Goal: Task Accomplishment & Management: Manage account settings

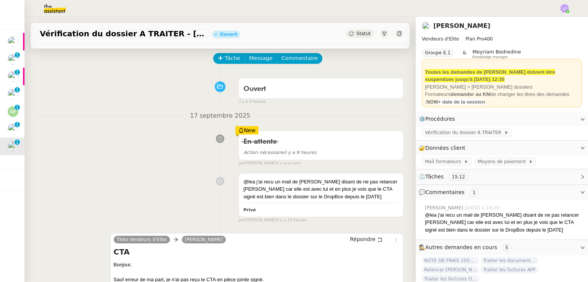
scroll to position [31, 0]
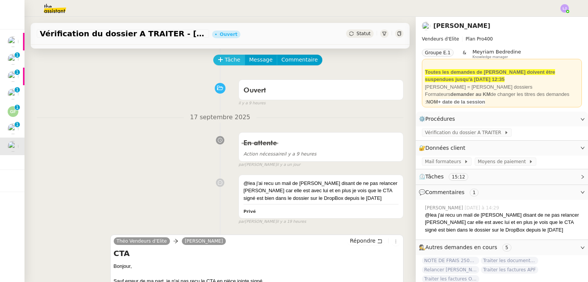
click at [226, 64] on span "Tâche" at bounding box center [233, 59] width 16 height 9
type input "Vérification"
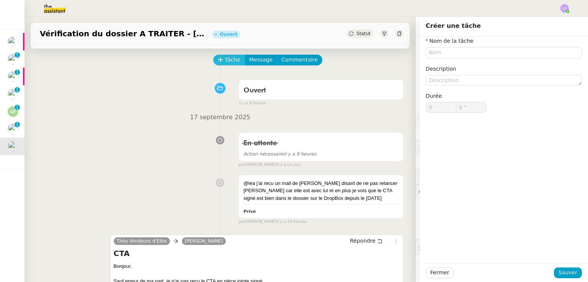
type input "0 '"
type input "0 ""
type input "0 '"
type input "0 ""
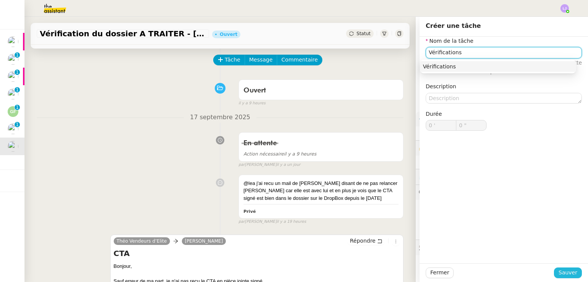
type input "Vérifications"
click at [558, 271] on span "Sauver" at bounding box center [567, 273] width 19 height 9
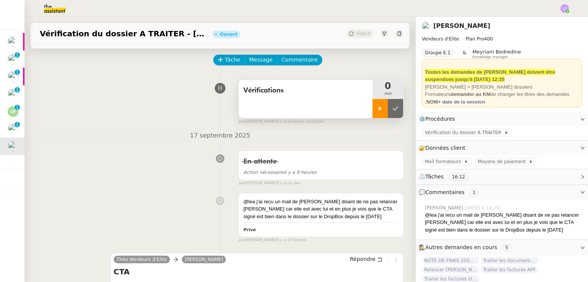
click at [377, 111] on icon at bounding box center [380, 109] width 6 height 6
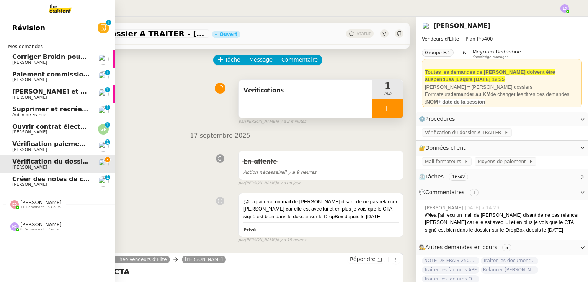
click at [61, 183] on span "[PERSON_NAME]" at bounding box center [50, 185] width 77 height 5
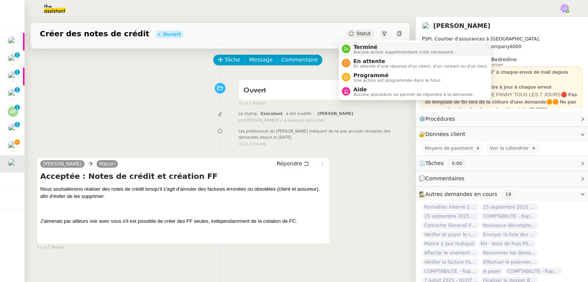
click at [358, 45] on span "Terminé" at bounding box center [403, 47] width 101 height 6
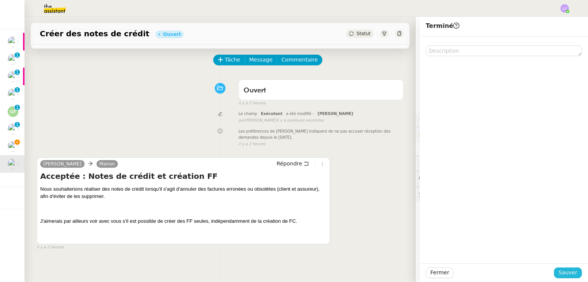
click at [562, 274] on span "Sauver" at bounding box center [567, 273] width 19 height 9
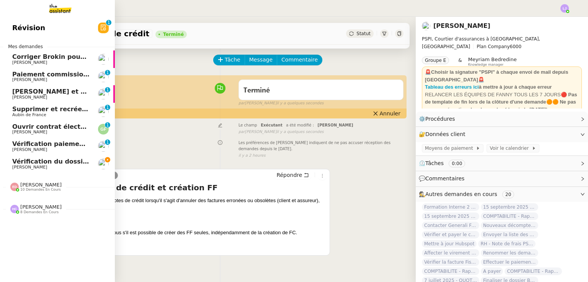
click at [70, 158] on span "Vérification du dossier A TRAITER - [DATE]" at bounding box center [85, 161] width 146 height 7
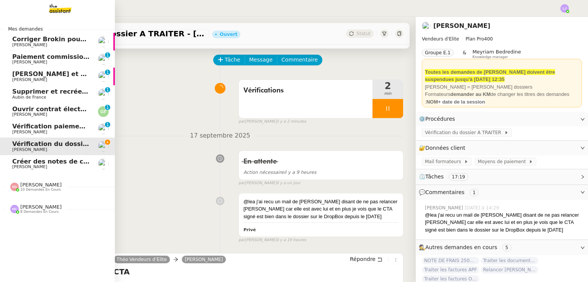
click at [70, 158] on span "Créer des notes de crédit" at bounding box center [56, 161] width 88 height 7
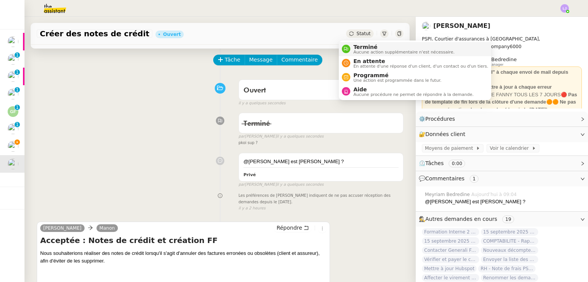
click at [358, 46] on span "Terminé" at bounding box center [403, 47] width 101 height 6
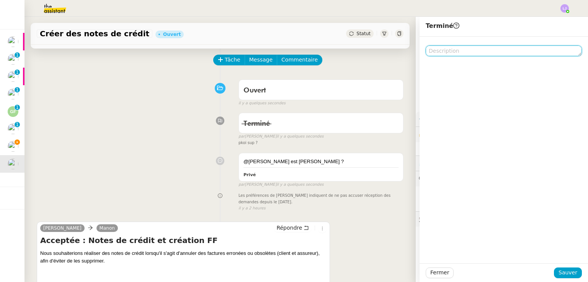
click at [444, 56] on textarea at bounding box center [504, 51] width 156 height 11
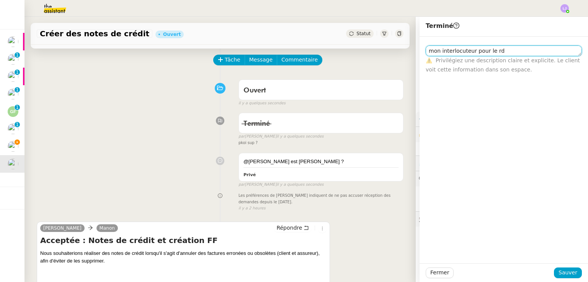
type textarea "mon interlocuteur pour le rdv"
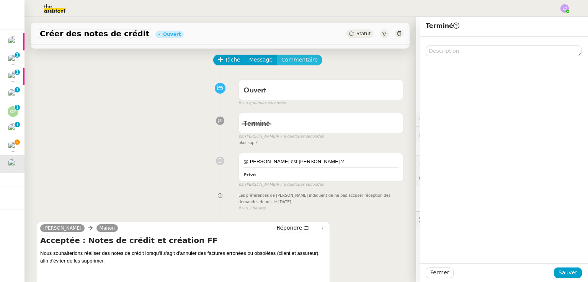
click at [284, 62] on span "Commentaire" at bounding box center [299, 59] width 36 height 9
click at [494, 59] on div at bounding box center [504, 57] width 156 height 7
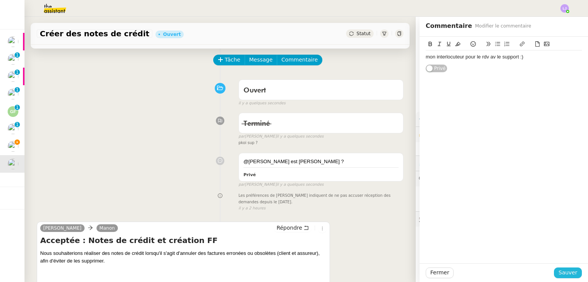
click at [558, 275] on span "Sauver" at bounding box center [567, 273] width 19 height 9
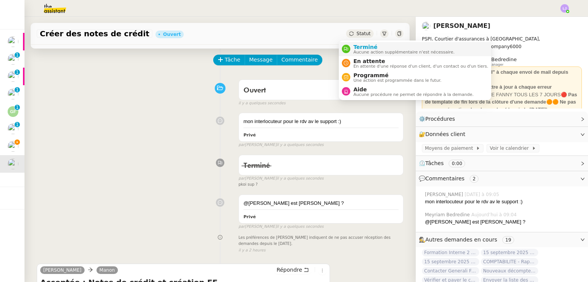
click at [358, 50] on span "Aucune action supplémentaire n'est nécessaire." at bounding box center [403, 52] width 101 height 4
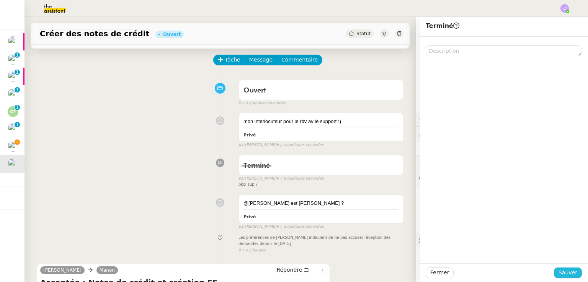
click at [562, 273] on span "Sauver" at bounding box center [567, 273] width 19 height 9
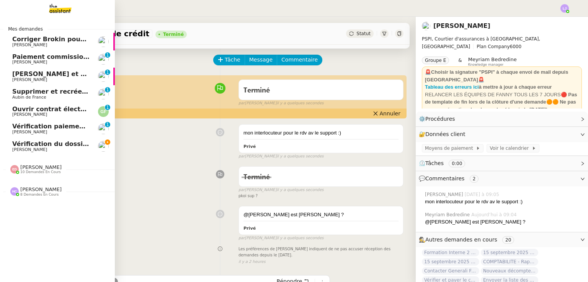
click at [41, 150] on span "[PERSON_NAME]" at bounding box center [50, 150] width 77 height 5
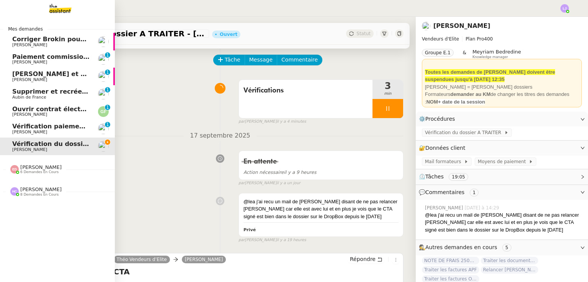
click at [78, 124] on span "Vérification paiements WYCC et MS [PERSON_NAME]" at bounding box center [102, 126] width 181 height 7
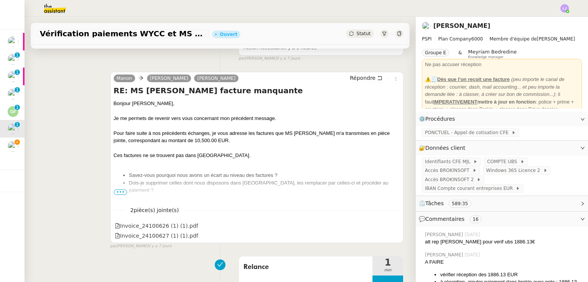
scroll to position [137, 0]
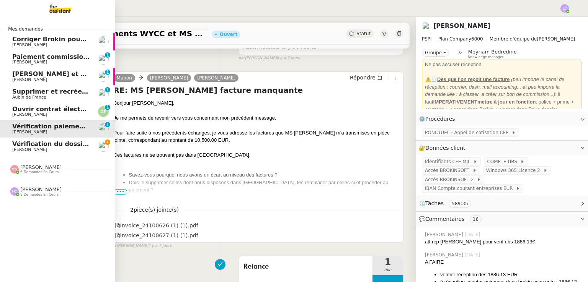
click at [23, 143] on span "Vérification du dossier A TRAITER - [DATE]" at bounding box center [85, 143] width 146 height 7
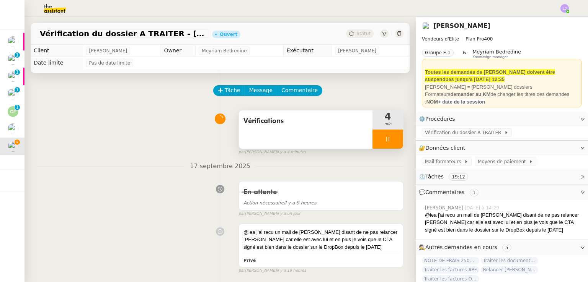
click at [383, 138] on div at bounding box center [387, 139] width 31 height 19
click at [392, 138] on icon at bounding box center [395, 139] width 6 height 6
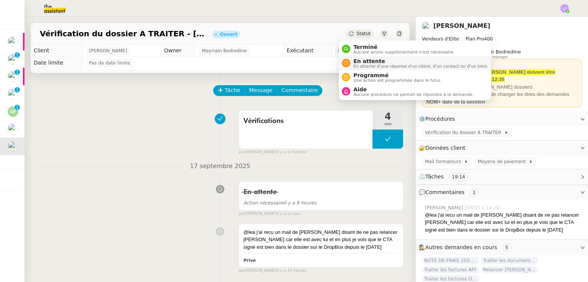
click at [370, 63] on span "En attente" at bounding box center [420, 61] width 135 height 6
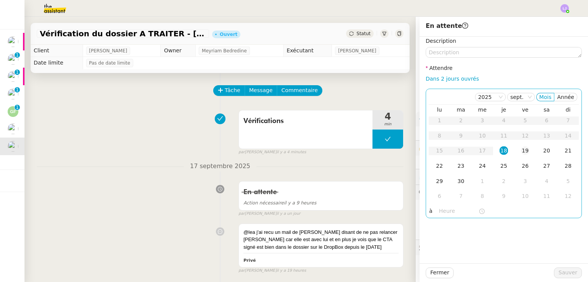
click at [521, 155] on div "19" at bounding box center [525, 151] width 8 height 8
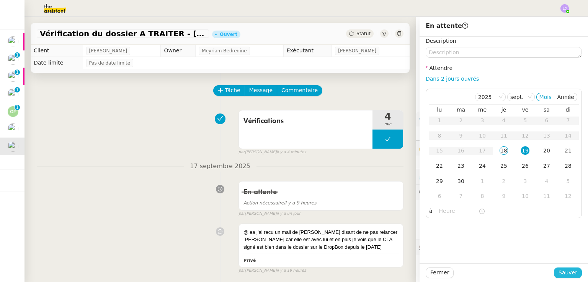
click at [568, 277] on button "Sauver" at bounding box center [568, 273] width 28 height 11
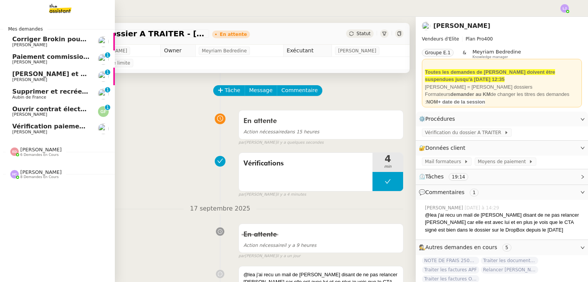
click at [53, 130] on span "[PERSON_NAME]" at bounding box center [50, 132] width 77 height 5
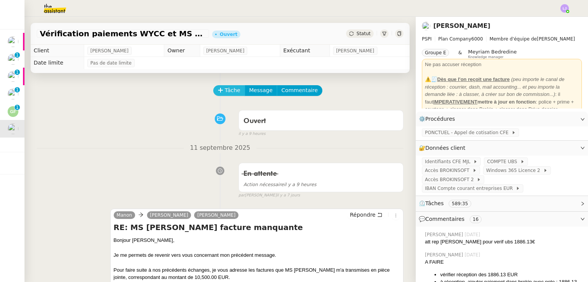
click at [215, 86] on button "Tâche" at bounding box center [229, 90] width 32 height 11
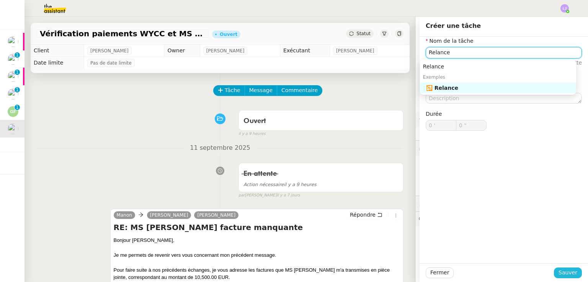
type input "Relance"
click at [565, 271] on span "Sauver" at bounding box center [567, 273] width 19 height 9
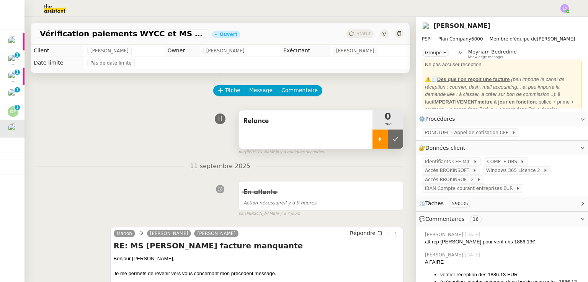
click at [377, 139] on icon at bounding box center [380, 139] width 6 height 6
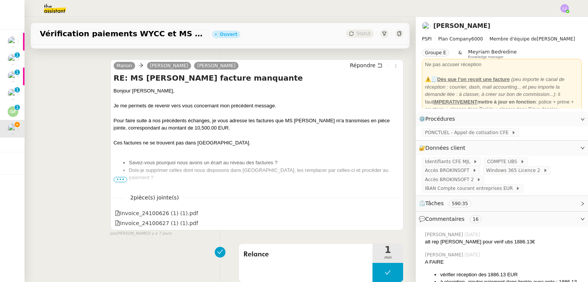
scroll to position [168, 0]
click at [119, 181] on span "•••" at bounding box center [121, 179] width 14 height 5
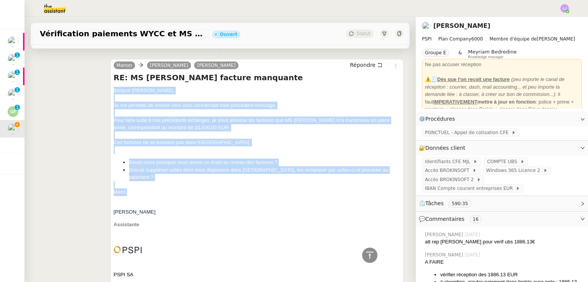
drag, startPoint x: 111, startPoint y: 91, endPoint x: 153, endPoint y: 187, distance: 105.2
copy div "Bonjour [PERSON_NAME], Je me permets de revenir vers vous concernant mon précéd…"
click at [353, 66] on span "Répondre" at bounding box center [363, 65] width 26 height 8
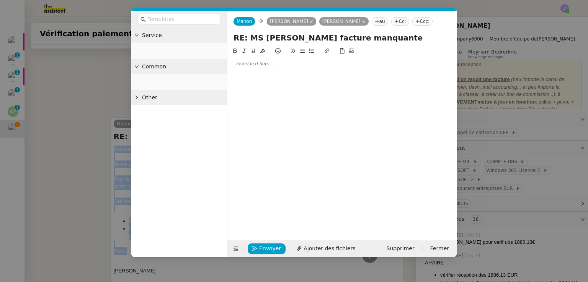
scroll to position [227, 0]
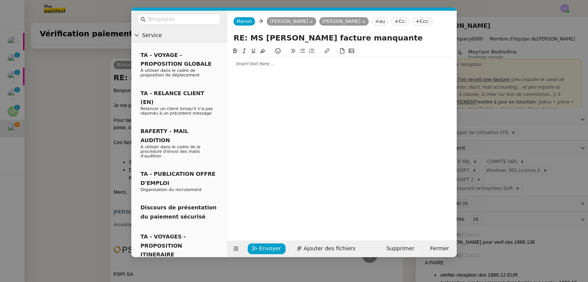
click at [295, 59] on div at bounding box center [341, 63] width 223 height 13
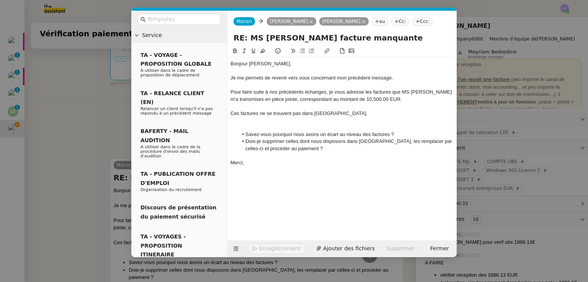
scroll to position [328, 0]
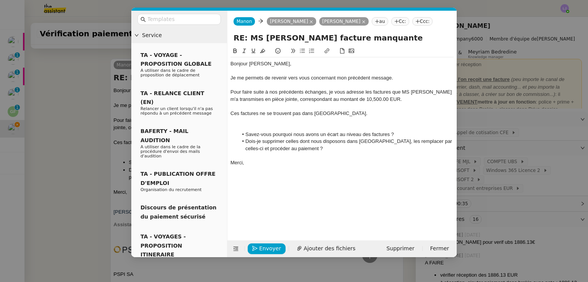
click at [267, 124] on div at bounding box center [341, 120] width 223 height 7
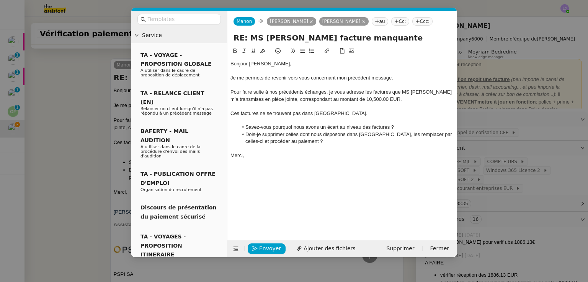
click at [70, 197] on nz-modal-container "Service TA - VOYAGE - PROPOSITION GLOBALE A utiliser dans le cadre de propositi…" at bounding box center [294, 141] width 588 height 282
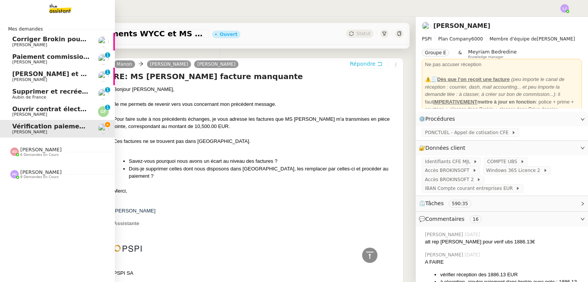
scroll to position [327, 0]
click at [14, 112] on span "Ouvrir contrat électricité temporaire" at bounding box center [75, 109] width 127 height 7
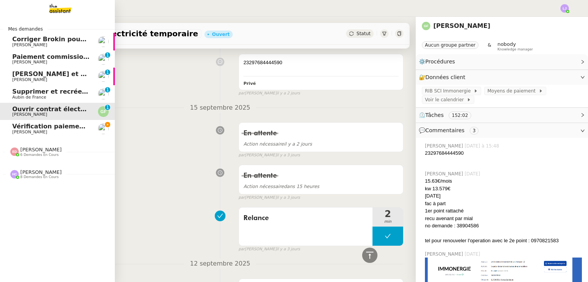
scroll to position [168, 0]
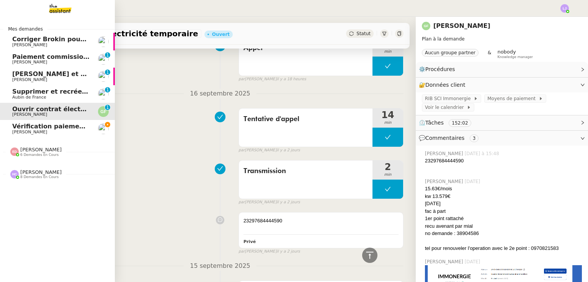
click at [30, 132] on span "[PERSON_NAME]" at bounding box center [29, 132] width 35 height 5
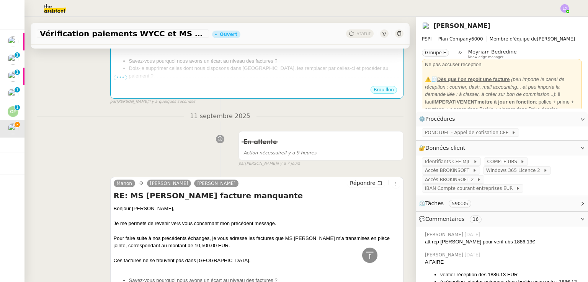
scroll to position [332, 0]
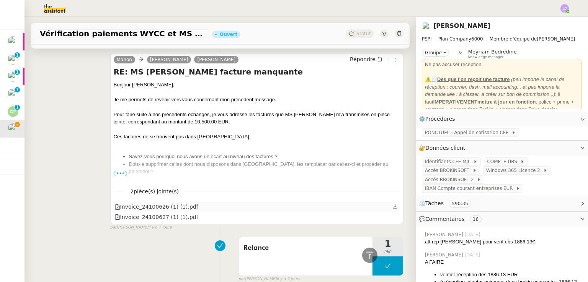
click at [393, 209] on icon at bounding box center [395, 207] width 5 height 4
click at [392, 221] on link at bounding box center [394, 216] width 5 height 9
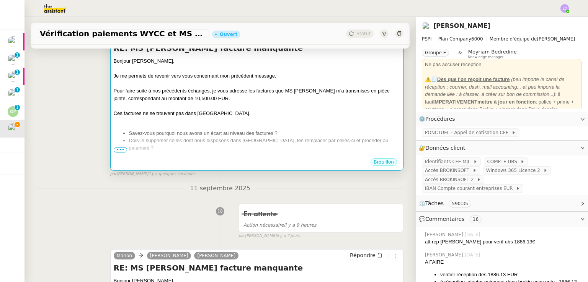
scroll to position [134, 0]
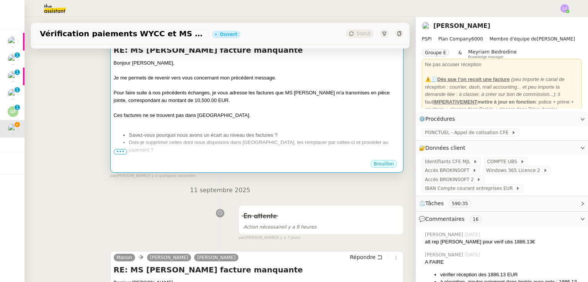
click at [221, 134] on li "Savez-vous pourquoi nous avons un écart au niveau des factures ?" at bounding box center [264, 136] width 271 height 8
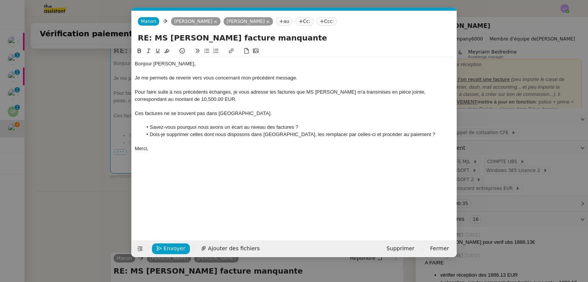
scroll to position [0, 16]
click at [228, 250] on span "Ajouter des fichiers" at bounding box center [234, 249] width 52 height 9
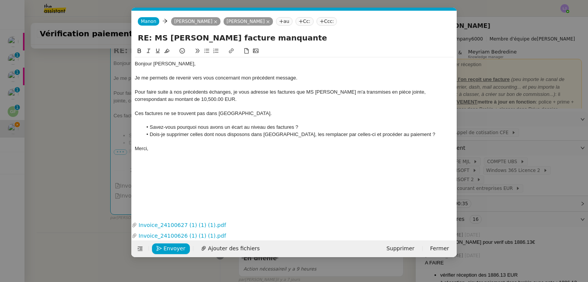
click at [94, 139] on nz-modal-container "Service TA - VOYAGE - PROPOSITION GLOBALE A utiliser dans le cadre de propositi…" at bounding box center [294, 141] width 588 height 282
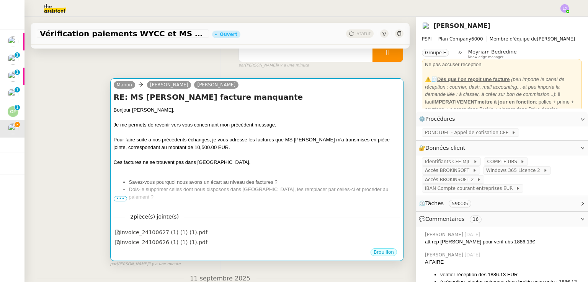
scroll to position [93, 0]
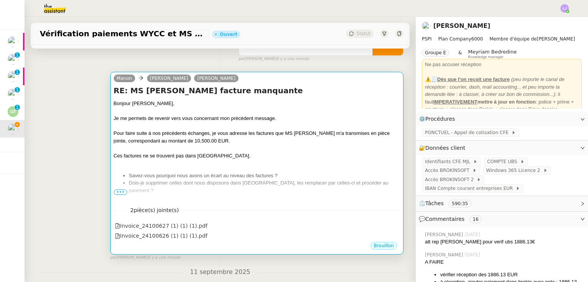
click at [129, 171] on div "Bonjour [PERSON_NAME], Je me permets de revenir vers vous concernant mon précéd…" at bounding box center [257, 157] width 286 height 114
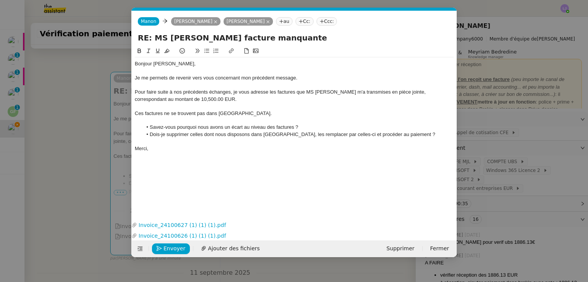
scroll to position [0, 16]
click at [168, 250] on span "Envoyer" at bounding box center [174, 249] width 22 height 9
click at [168, 250] on span "Confirmer l'envoi" at bounding box center [186, 249] width 46 height 9
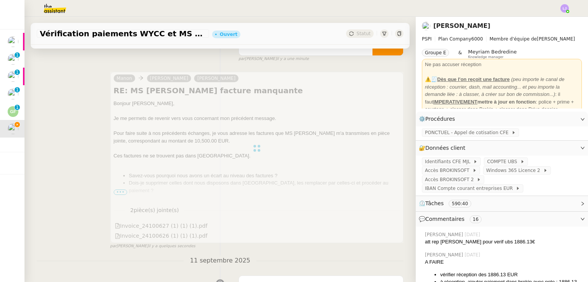
scroll to position [0, 0]
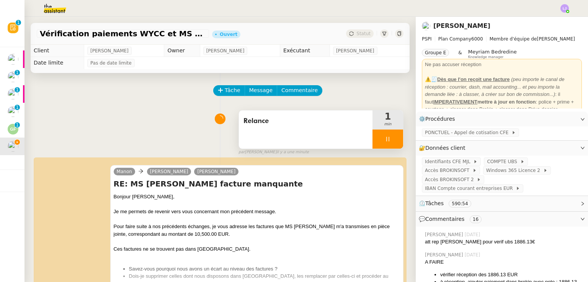
click at [387, 138] on div at bounding box center [387, 139] width 31 height 19
click at [392, 138] on icon at bounding box center [395, 139] width 6 height 6
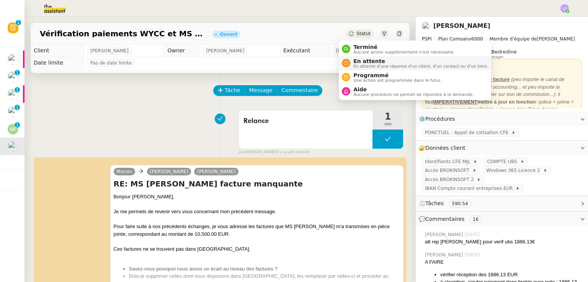
click at [360, 63] on span "En attente" at bounding box center [420, 61] width 135 height 6
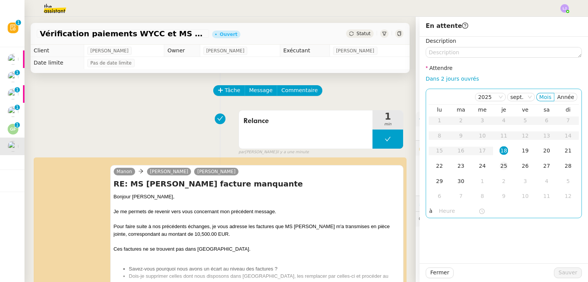
click at [502, 170] on div "25" at bounding box center [503, 166] width 8 height 8
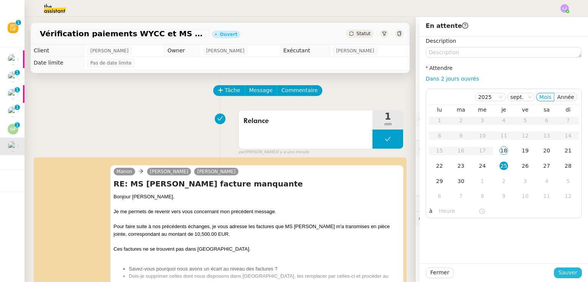
click at [563, 273] on span "Sauver" at bounding box center [567, 273] width 19 height 9
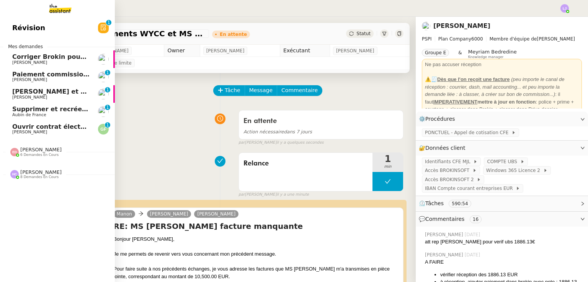
click at [67, 105] on link "Supprimer et recréer la facture Steelhead Aubin de France 0 1 2 3 4 5 6 7 8 9" at bounding box center [57, 112] width 115 height 18
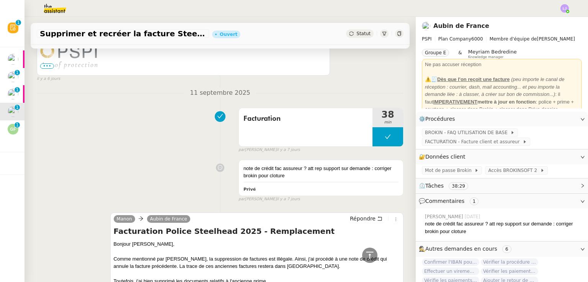
scroll to position [325, 0]
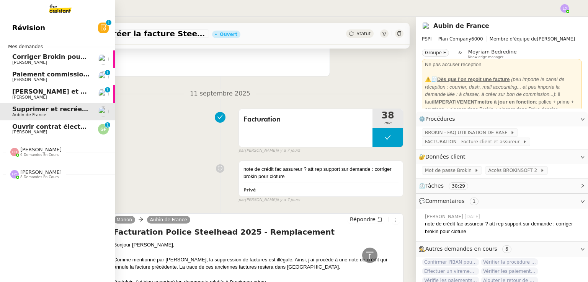
click at [37, 133] on span "[PERSON_NAME]" at bounding box center [29, 132] width 35 height 5
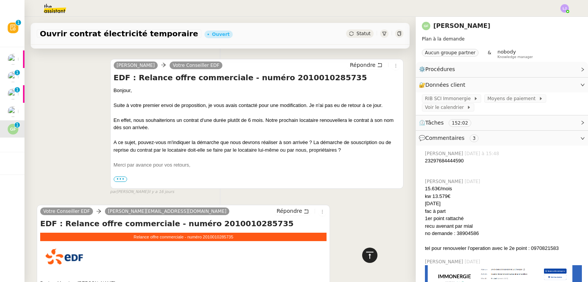
click at [365, 254] on icon at bounding box center [369, 255] width 9 height 9
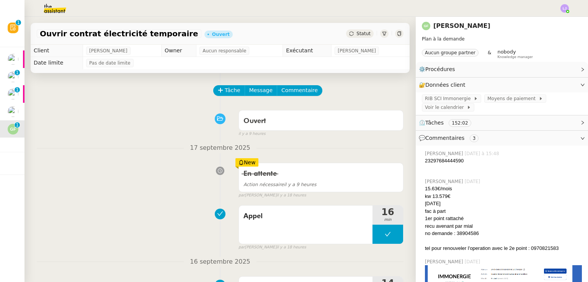
scroll to position [201, 0]
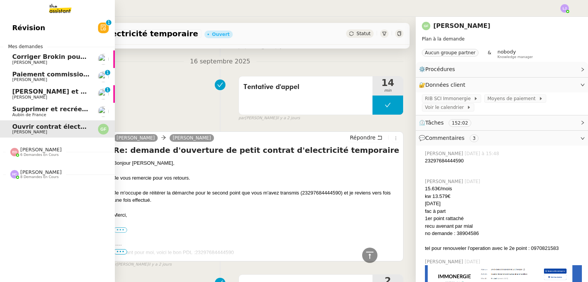
click at [69, 107] on span "Supprimer et recréer la facture Steelhead" at bounding box center [84, 109] width 145 height 7
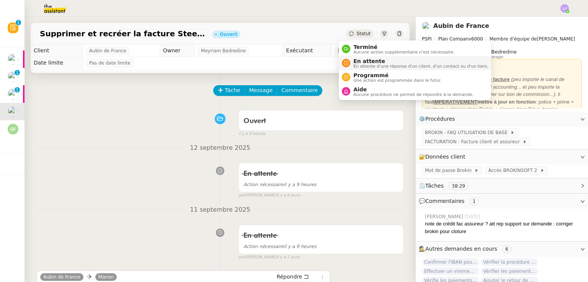
click at [360, 66] on span "En attente d'une réponse d'un client, d'un contact ou d'un tiers." at bounding box center [420, 66] width 135 height 4
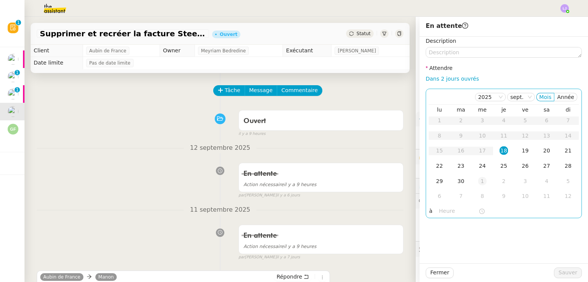
click at [479, 180] on div "1" at bounding box center [482, 181] width 8 height 8
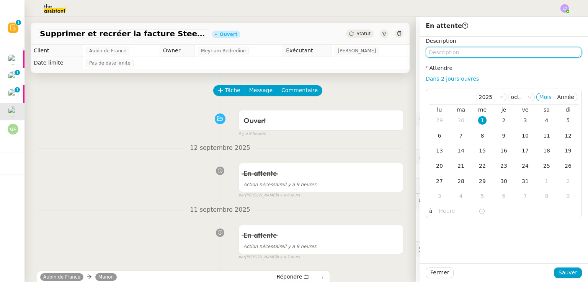
click at [448, 51] on textarea at bounding box center [504, 52] width 156 height 11
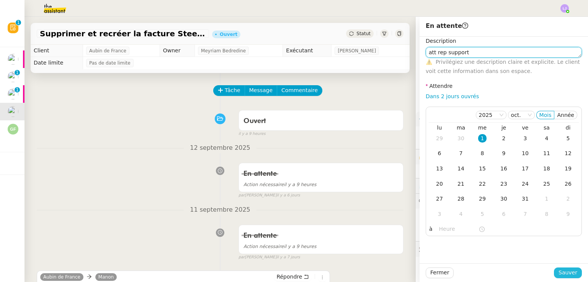
type textarea "att rep support"
click at [554, 274] on button "Sauver" at bounding box center [568, 273] width 28 height 11
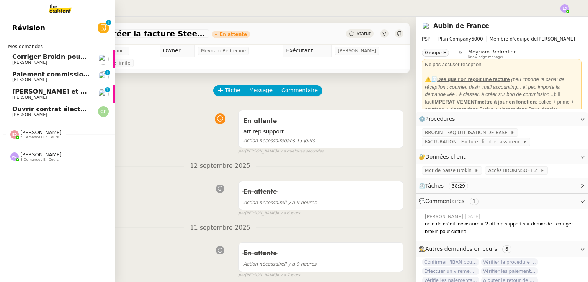
click at [16, 91] on span "[PERSON_NAME] et relancez les impayés chez [PERSON_NAME]" at bounding box center [120, 91] width 217 height 7
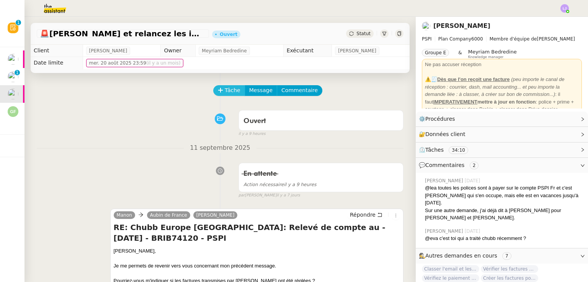
click at [218, 89] on icon at bounding box center [220, 90] width 5 height 5
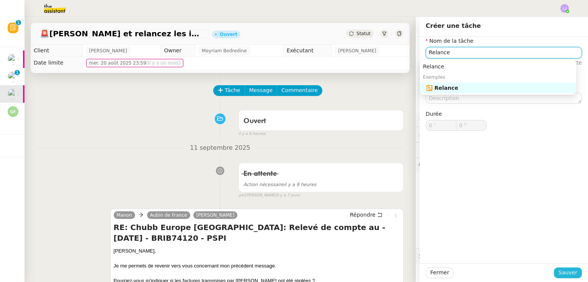
type input "Relance"
click at [565, 271] on span "Sauver" at bounding box center [567, 273] width 19 height 9
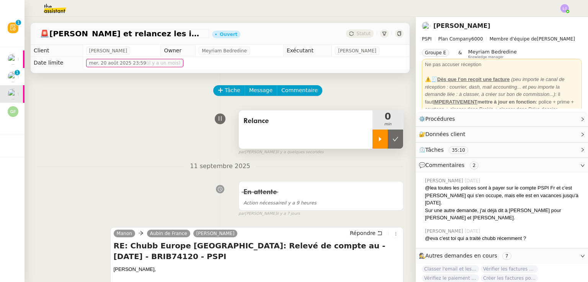
click at [377, 142] on icon at bounding box center [380, 139] width 6 height 6
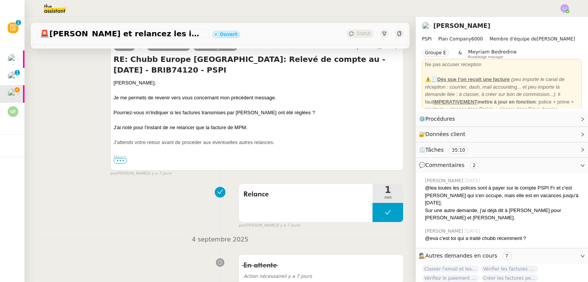
scroll to position [191, 0]
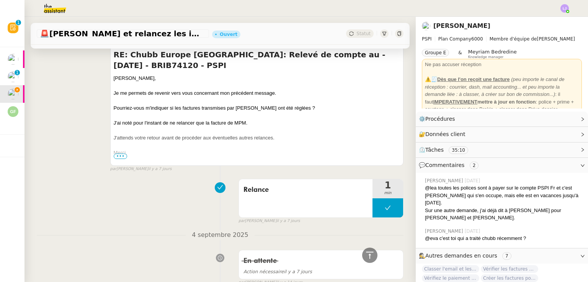
click at [116, 155] on span "•••" at bounding box center [121, 156] width 14 height 5
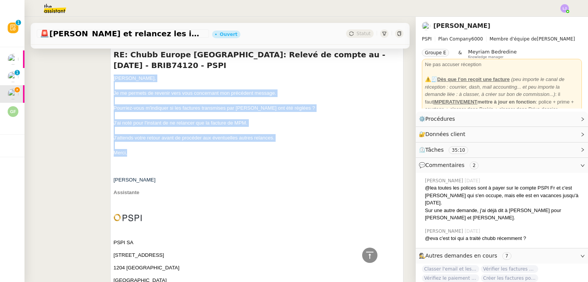
drag, startPoint x: 111, startPoint y: 78, endPoint x: 135, endPoint y: 154, distance: 79.8
copy div "Sharlen, Je me permets de revenir vers vous concernant mon précédent message. P…"
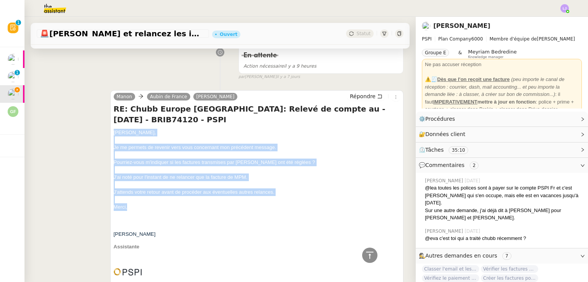
scroll to position [108, 0]
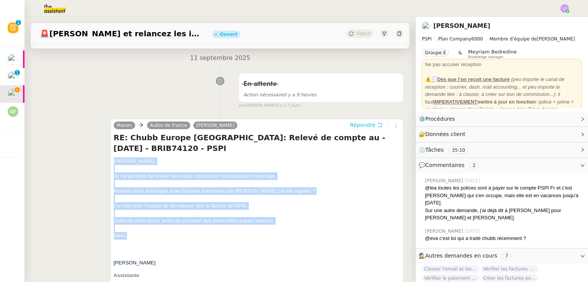
click at [350, 124] on span "Répondre" at bounding box center [363, 125] width 26 height 8
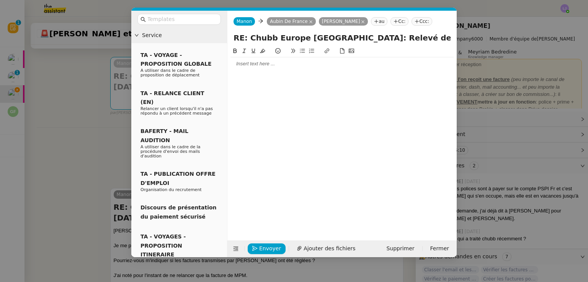
click at [301, 68] on div at bounding box center [341, 63] width 223 height 13
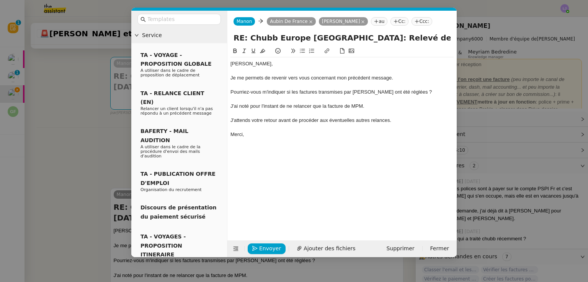
scroll to position [0, 0]
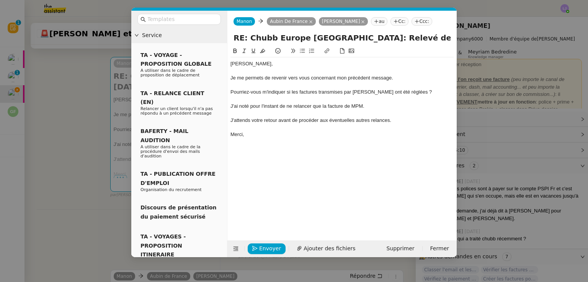
click at [103, 189] on nz-modal-container "Service TA - VOYAGE - PROPOSITION GLOBALE A utiliser dans le cadre de propositi…" at bounding box center [294, 141] width 588 height 282
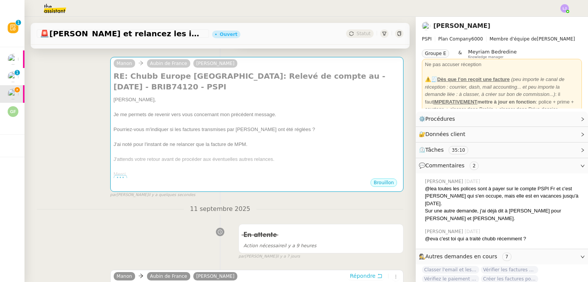
scroll to position [112, 0]
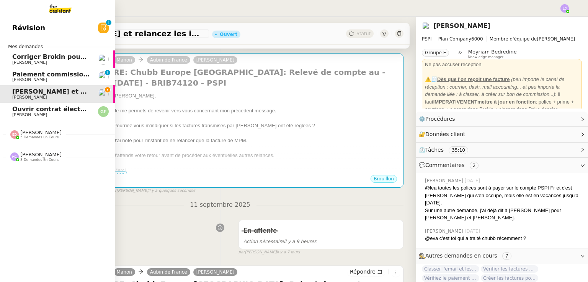
click at [20, 109] on span "Ouvrir contrat électricité temporaire" at bounding box center [75, 109] width 127 height 7
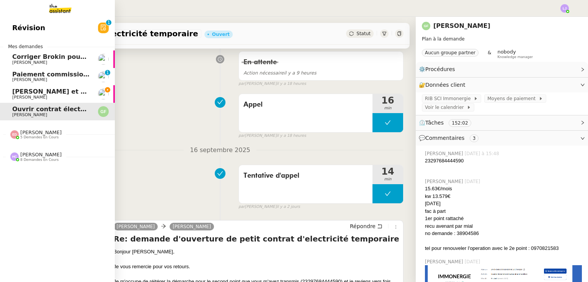
click at [67, 100] on link "Vérifiez et relancez les impayés chez Chubb Sophie Mouraire" at bounding box center [57, 94] width 115 height 18
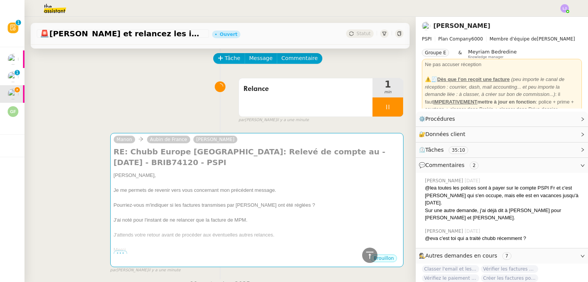
scroll to position [24, 0]
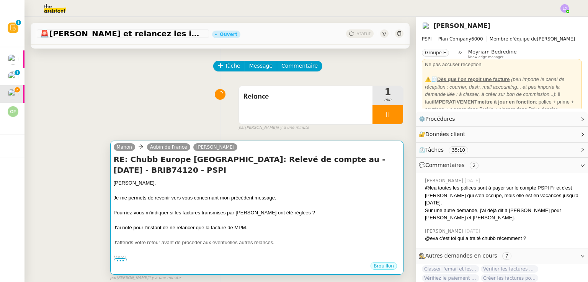
click at [193, 198] on div "Je me permets de revenir vers vous concernant mon précédent message." at bounding box center [257, 198] width 286 height 8
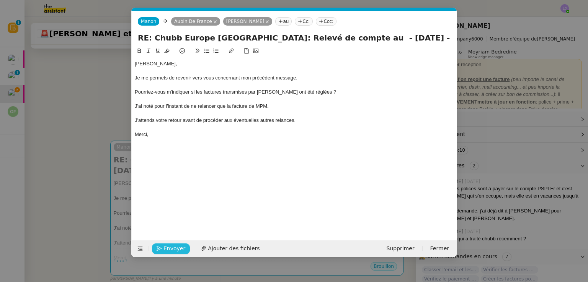
scroll to position [0, 16]
click at [167, 246] on span "Envoyer" at bounding box center [174, 249] width 22 height 9
click at [167, 246] on span "Confirmer l'envoi" at bounding box center [186, 249] width 46 height 9
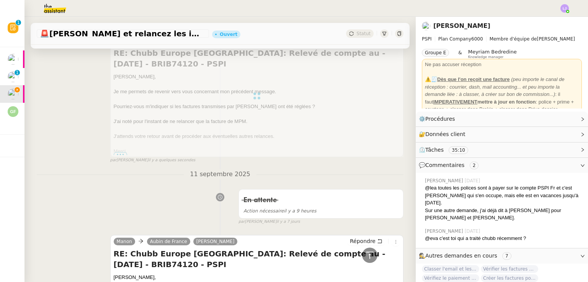
scroll to position [0, 0]
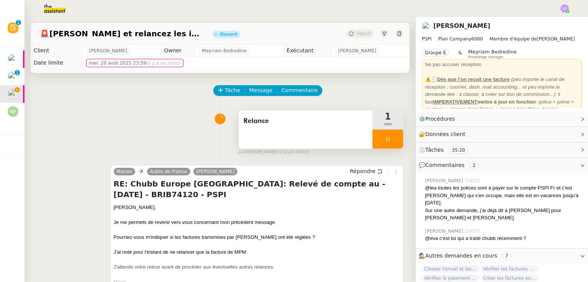
click at [386, 135] on div at bounding box center [387, 139] width 31 height 19
click at [388, 135] on button at bounding box center [395, 139] width 15 height 19
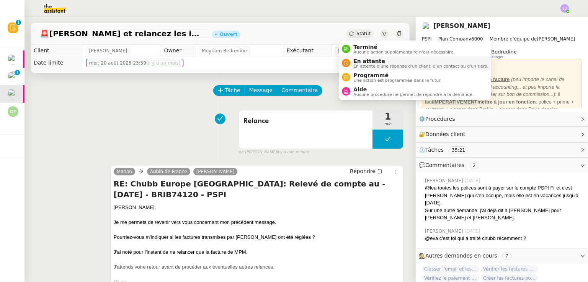
click at [359, 62] on span "En attente" at bounding box center [420, 61] width 135 height 6
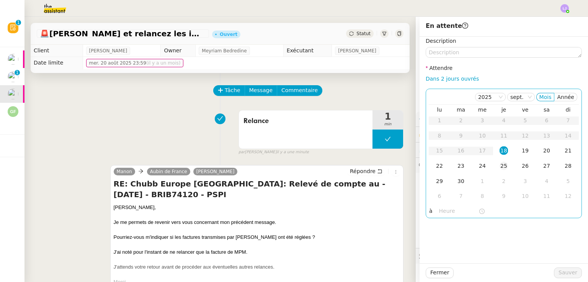
click at [502, 162] on td "25" at bounding box center [503, 166] width 21 height 15
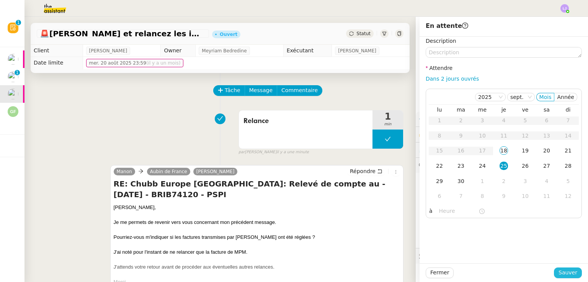
click at [559, 276] on span "Sauver" at bounding box center [567, 273] width 19 height 9
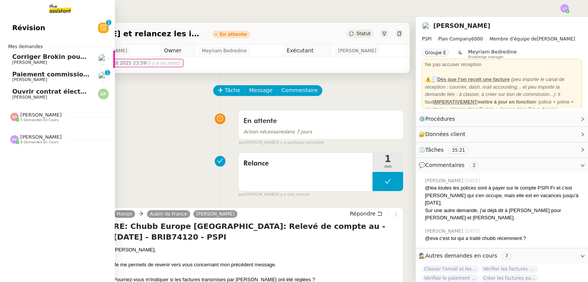
click at [40, 82] on span "[PERSON_NAME]" at bounding box center [50, 80] width 77 height 5
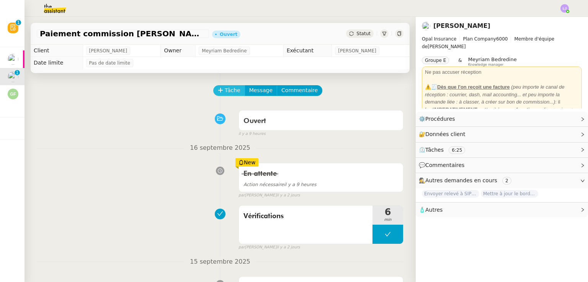
click at [225, 89] on span "Tâche" at bounding box center [233, 90] width 16 height 9
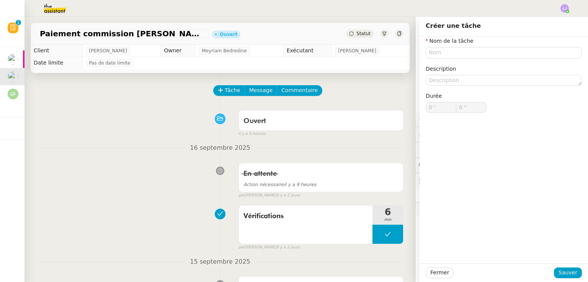
click at [435, 281] on div "Fermer Sauver" at bounding box center [503, 273] width 168 height 19
click at [434, 279] on div "Fermer Sauver" at bounding box center [503, 273] width 168 height 19
click at [430, 273] on span "Fermer" at bounding box center [439, 273] width 19 height 9
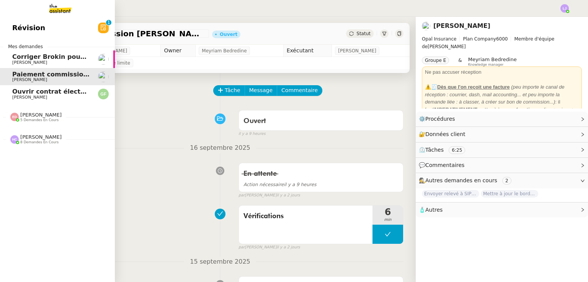
click at [15, 59] on span "Corriger Brokin pour clôture comptable" at bounding box center [80, 56] width 136 height 7
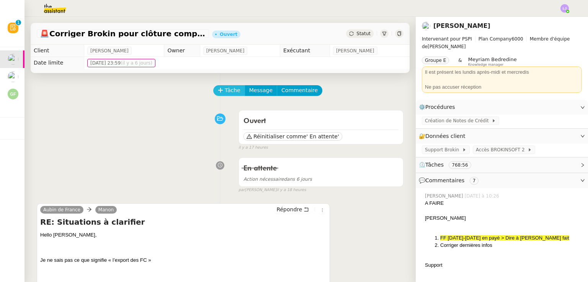
click at [214, 87] on button "Tâche" at bounding box center [229, 90] width 32 height 11
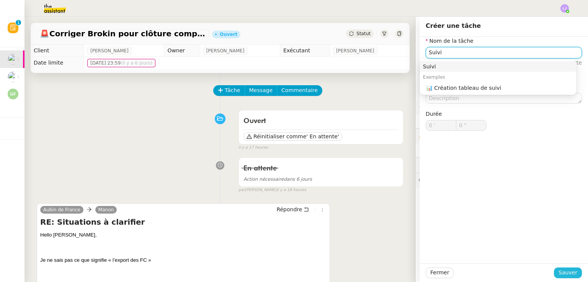
type input "Suivi"
click at [570, 273] on span "Sauver" at bounding box center [567, 273] width 19 height 9
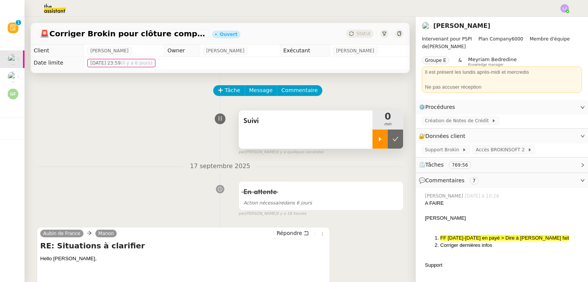
click at [377, 139] on icon at bounding box center [380, 139] width 6 height 6
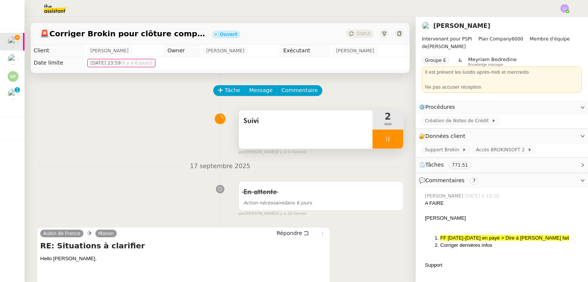
click at [373, 133] on div at bounding box center [387, 139] width 31 height 19
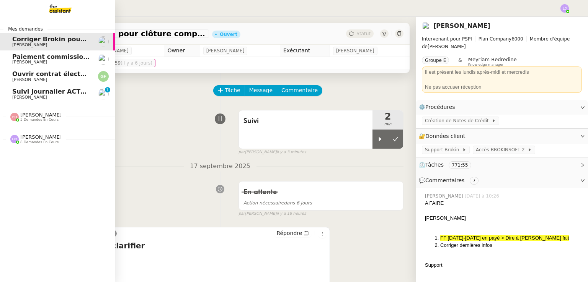
click at [27, 88] on span "Suivi journalier ACTEMIUM du 17-09-2025" at bounding box center [76, 91] width 128 height 7
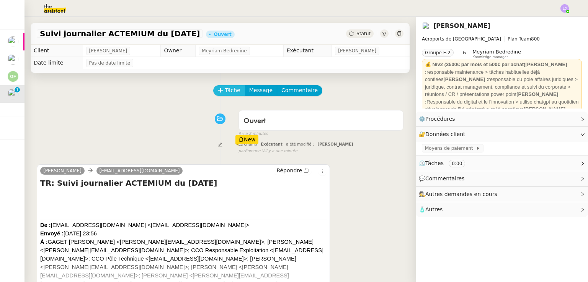
click at [228, 89] on span "Tâche" at bounding box center [233, 90] width 16 height 9
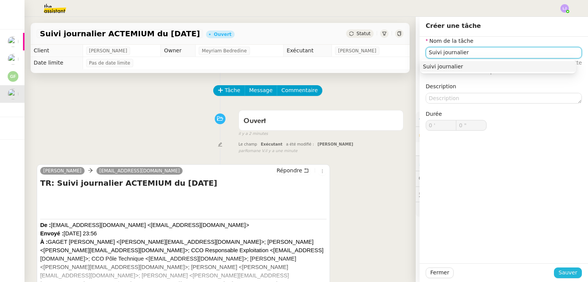
type input "Suivi journalier"
click at [572, 274] on button "Sauver" at bounding box center [568, 273] width 28 height 11
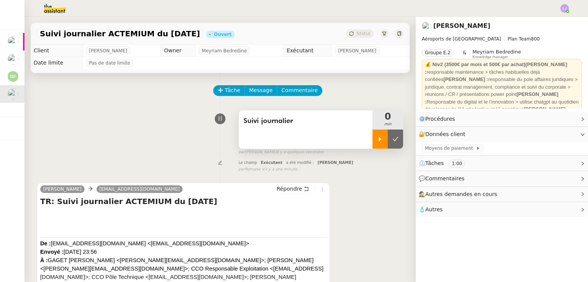
click at [372, 132] on div at bounding box center [379, 139] width 15 height 19
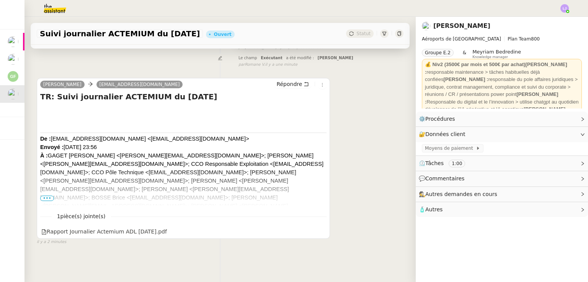
scroll to position [110, 0]
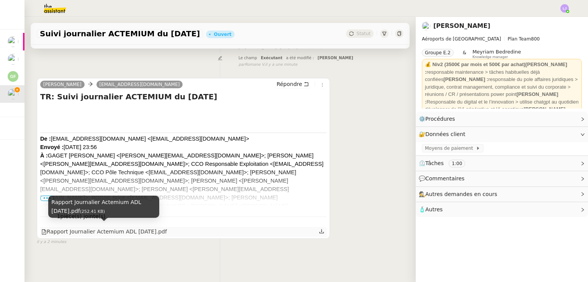
click at [146, 228] on div "Rapport Journalier Actemium ADL 17-09-2025.pdf" at bounding box center [104, 232] width 126 height 9
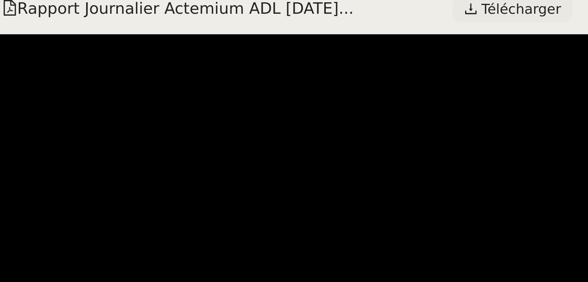
scroll to position [0, 0]
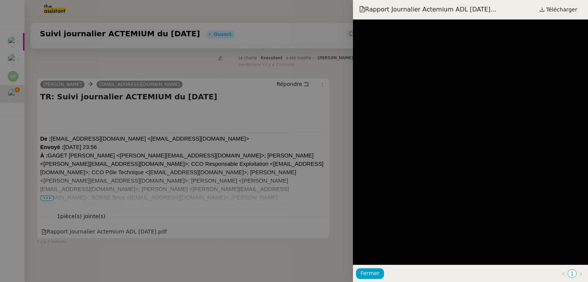
click at [160, 101] on div at bounding box center [294, 141] width 588 height 282
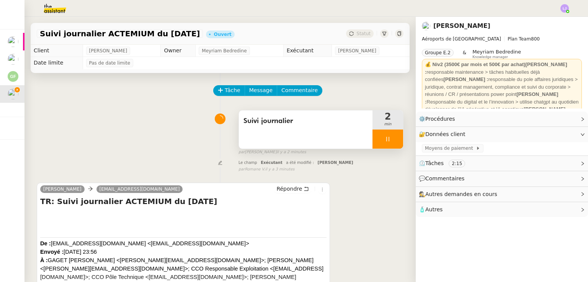
click at [388, 140] on div at bounding box center [387, 139] width 31 height 19
click at [392, 140] on icon at bounding box center [395, 139] width 6 height 6
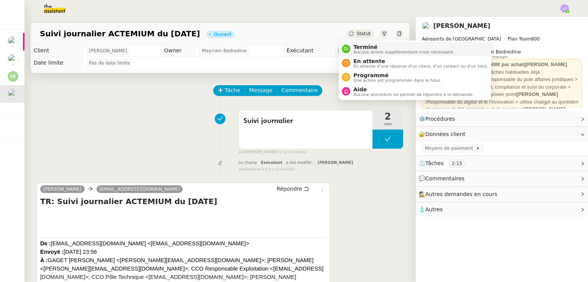
click at [367, 51] on span "Aucune action supplémentaire n'est nécessaire." at bounding box center [403, 52] width 101 height 4
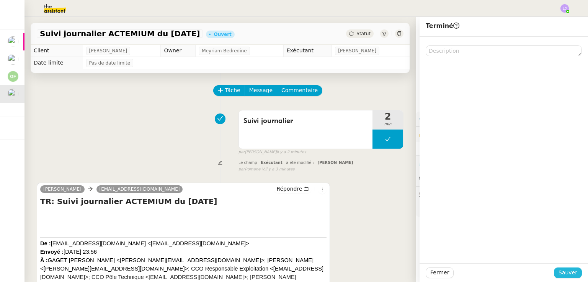
click at [569, 271] on span "Sauver" at bounding box center [567, 273] width 19 height 9
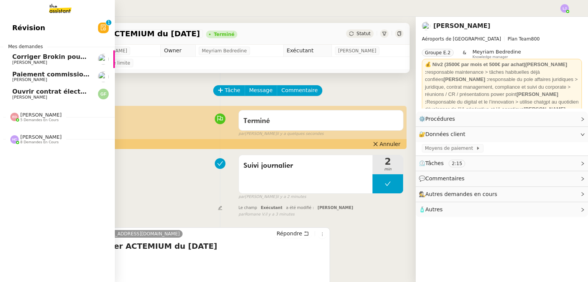
click at [46, 55] on span "Corriger Brokin pour clôture comptable" at bounding box center [80, 56] width 136 height 7
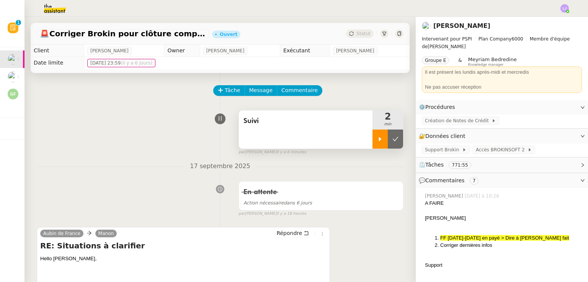
click at [377, 142] on icon at bounding box center [380, 139] width 6 height 6
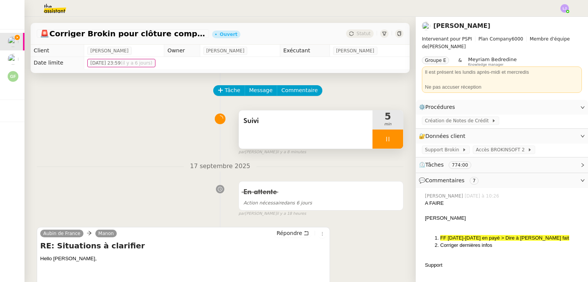
click at [381, 133] on div at bounding box center [387, 139] width 31 height 19
